Goal: Navigation & Orientation: Find specific page/section

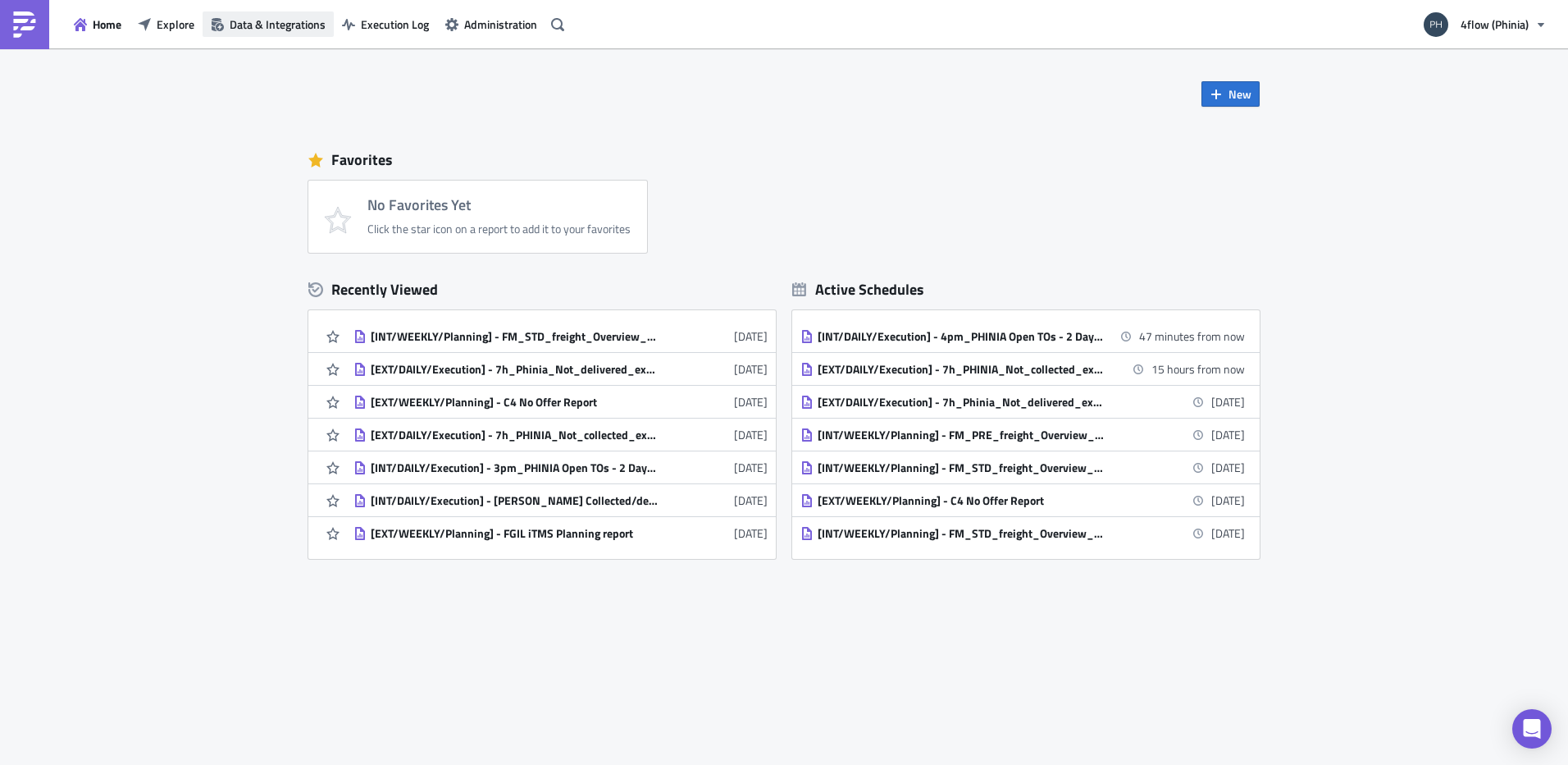
click at [204, 28] on button "Data & Integrations" at bounding box center [267, 24] width 131 height 25
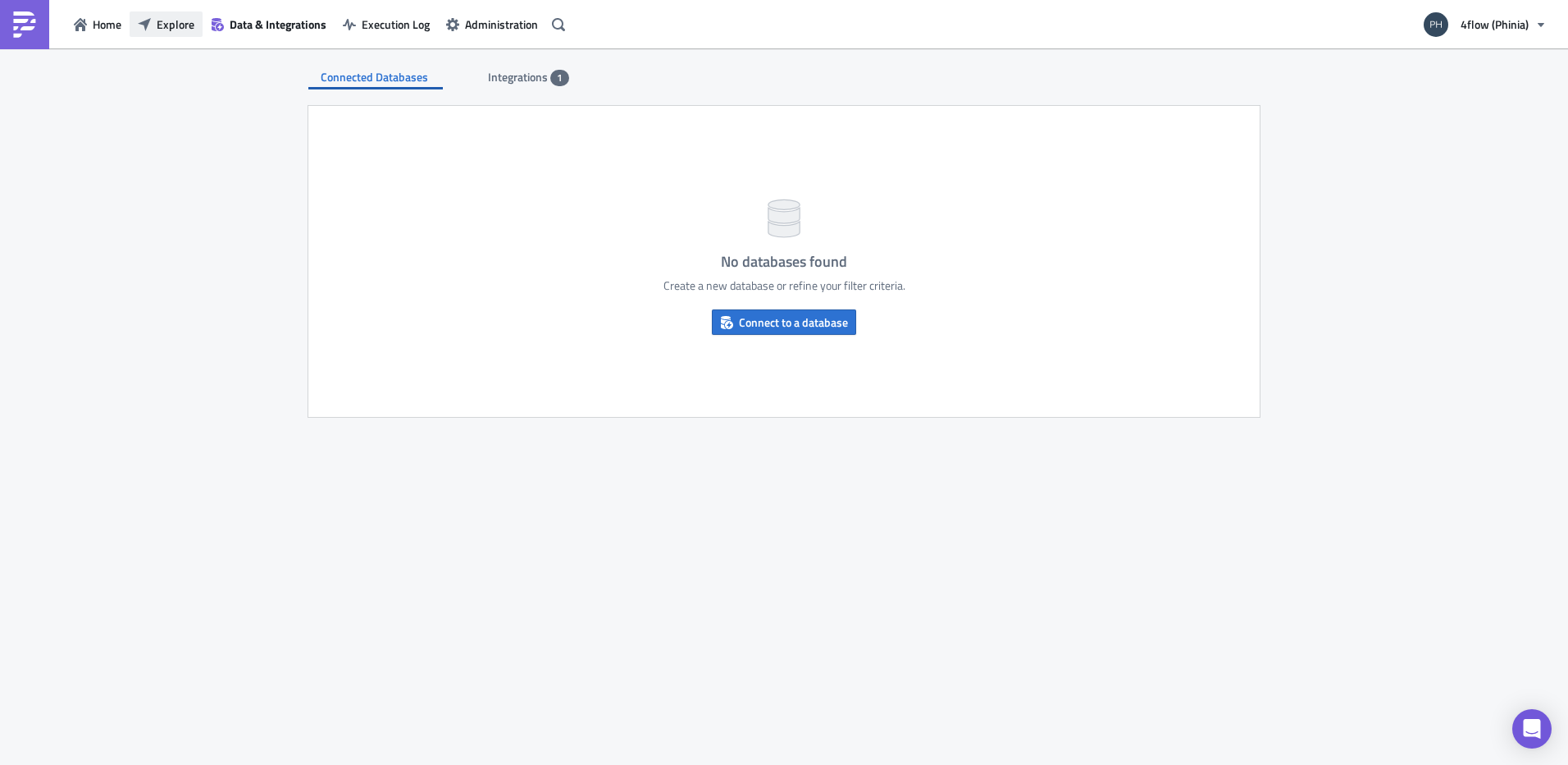
click at [166, 29] on span "Explore" at bounding box center [175, 24] width 38 height 17
